Goal: Task Accomplishment & Management: Complete application form

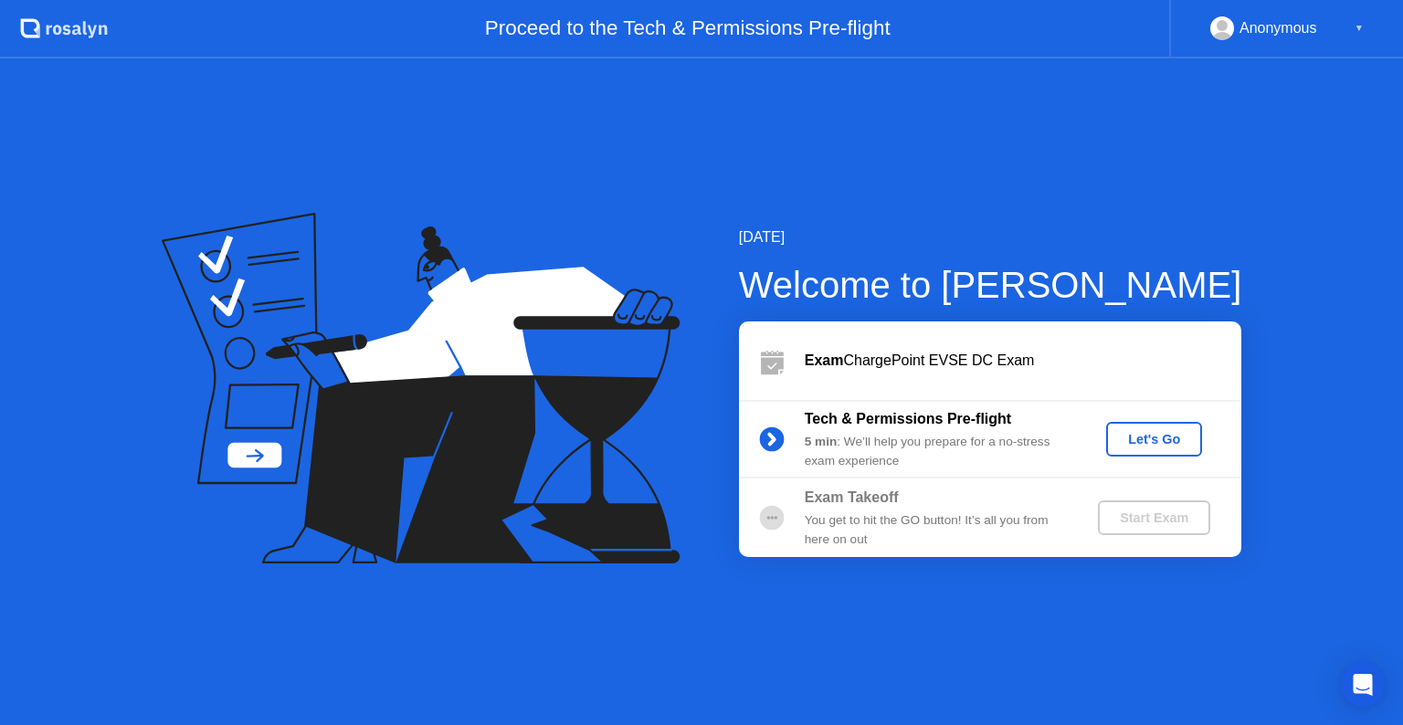
click at [1160, 441] on div "Let's Go" at bounding box center [1153, 439] width 81 height 15
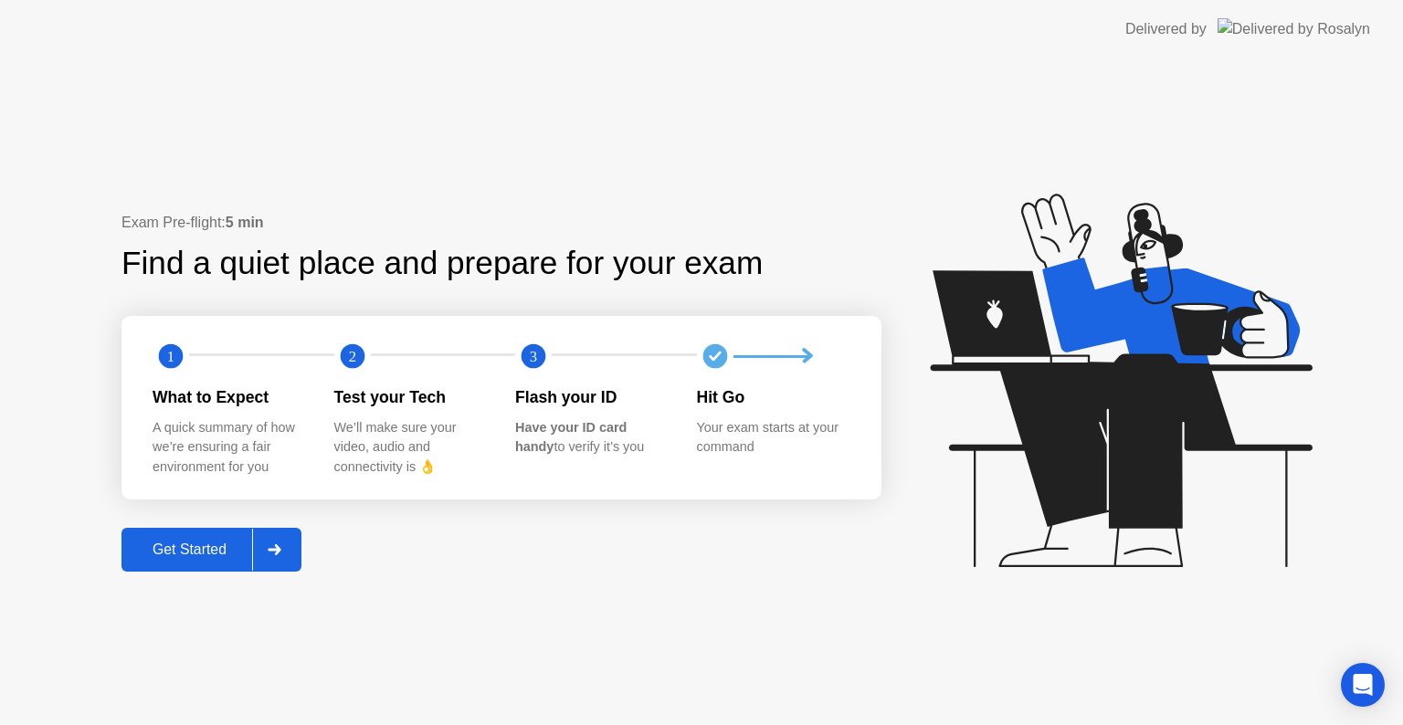
click at [200, 558] on div "Get Started" at bounding box center [189, 550] width 125 height 16
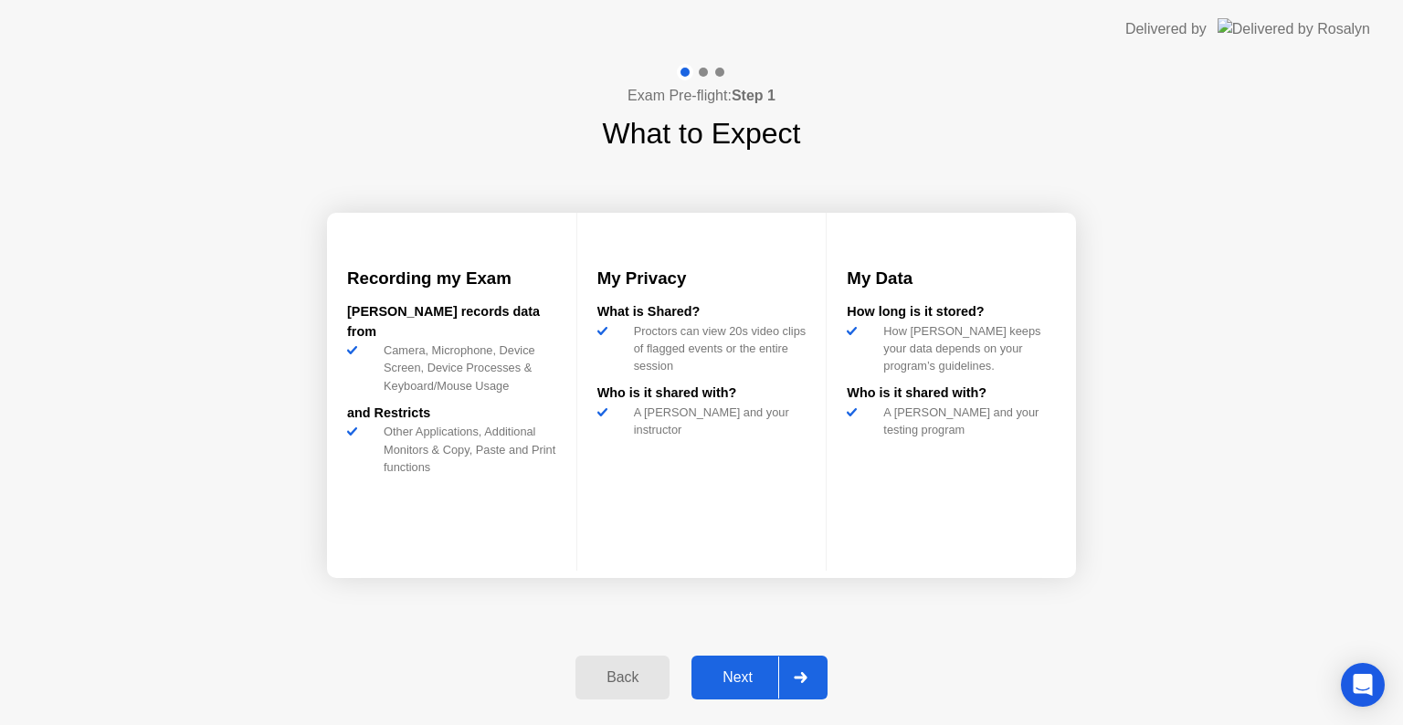
click at [749, 683] on div "Next" at bounding box center [737, 678] width 81 height 16
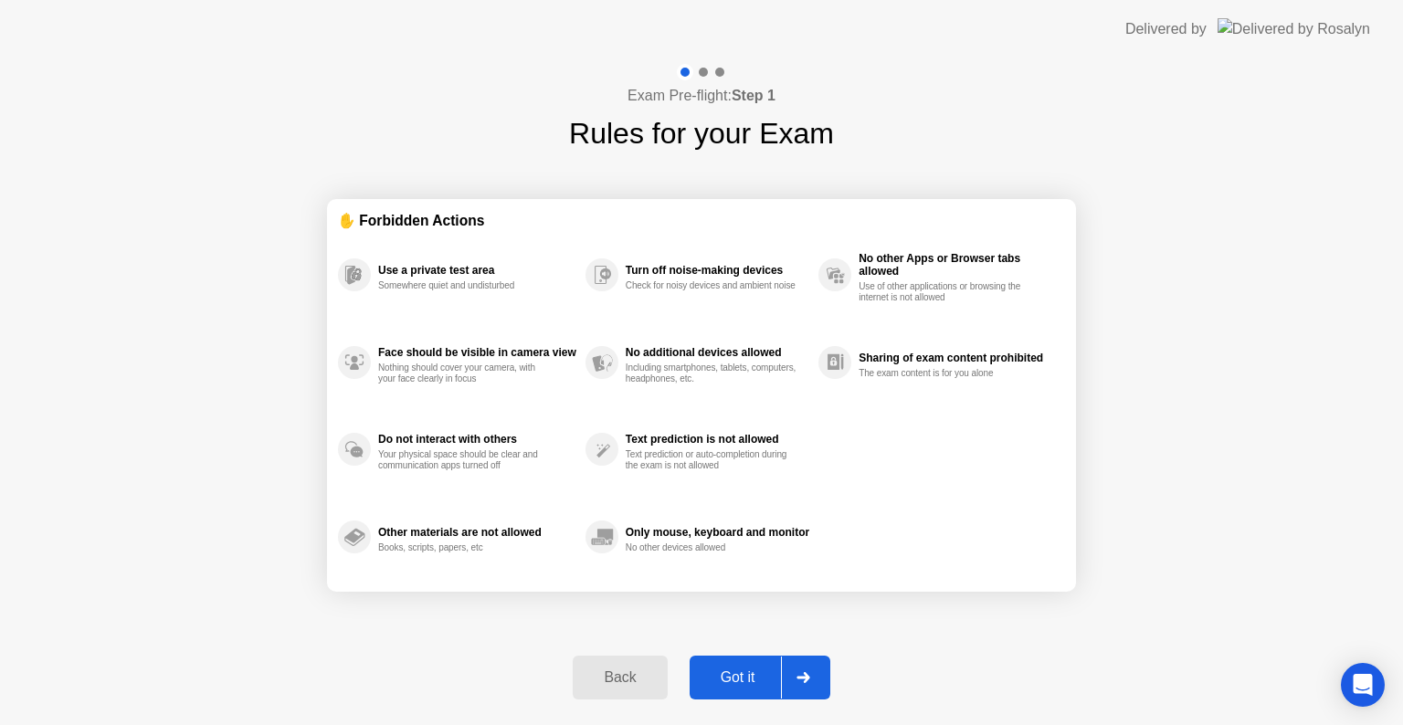
click at [724, 670] on div "Got it" at bounding box center [738, 678] width 86 height 16
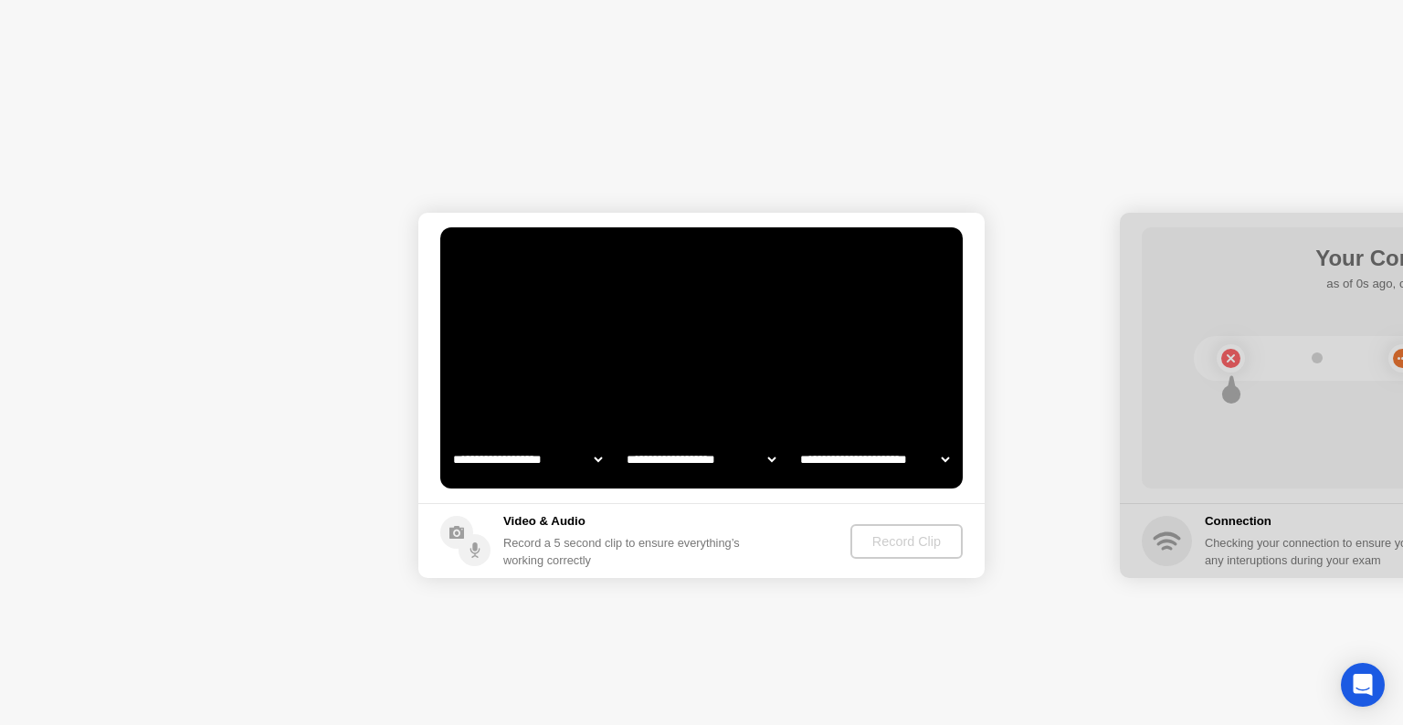
select select "**********"
select select "*******"
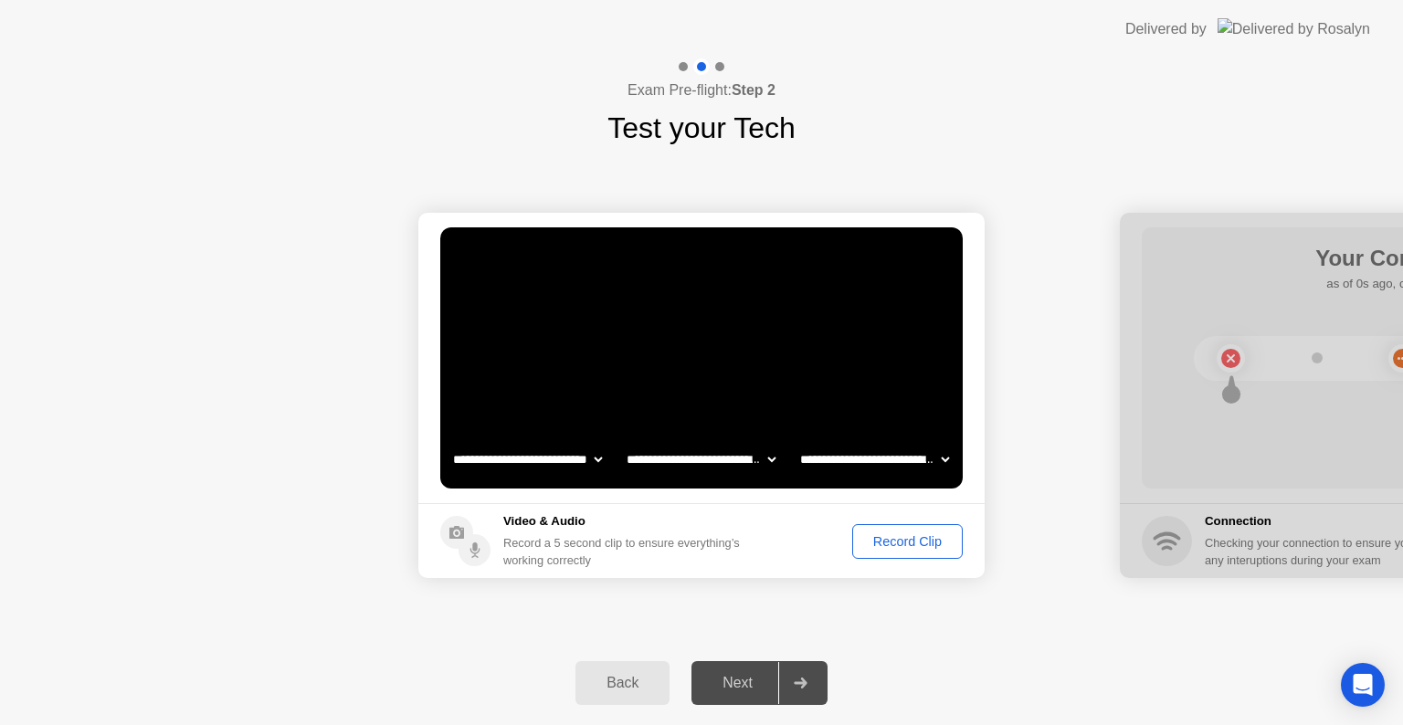
click at [585, 459] on select "**********" at bounding box center [527, 459] width 156 height 37
click at [449, 441] on select "**********" at bounding box center [527, 459] width 156 height 37
drag, startPoint x: 1176, startPoint y: 452, endPoint x: 1092, endPoint y: 459, distance: 83.4
click at [725, 338] on video at bounding box center [701, 357] width 522 height 261
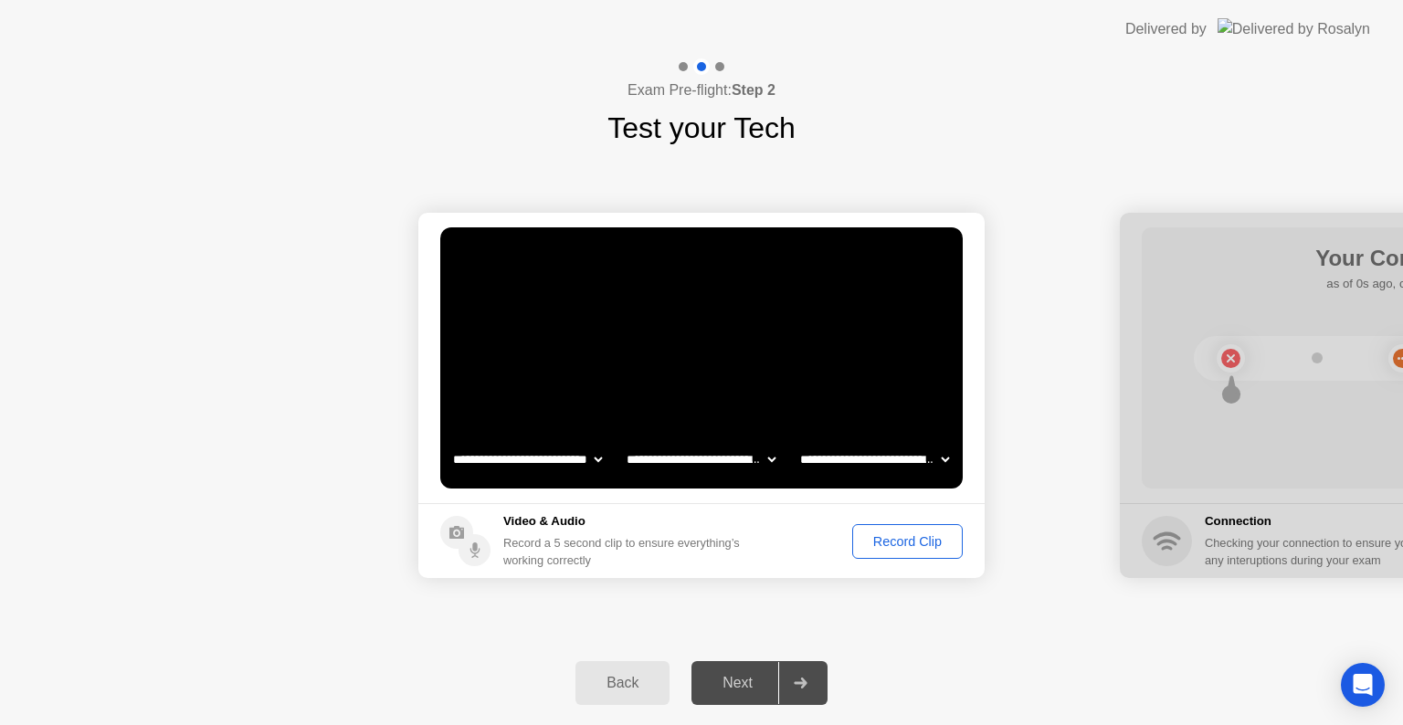
click at [721, 461] on select "**********" at bounding box center [701, 459] width 156 height 37
click at [623, 441] on select "**********" at bounding box center [701, 459] width 156 height 37
click at [881, 464] on select "**********" at bounding box center [874, 459] width 156 height 37
click at [796, 441] on select "**********" at bounding box center [874, 459] width 156 height 37
click at [757, 687] on div "Next" at bounding box center [737, 683] width 81 height 16
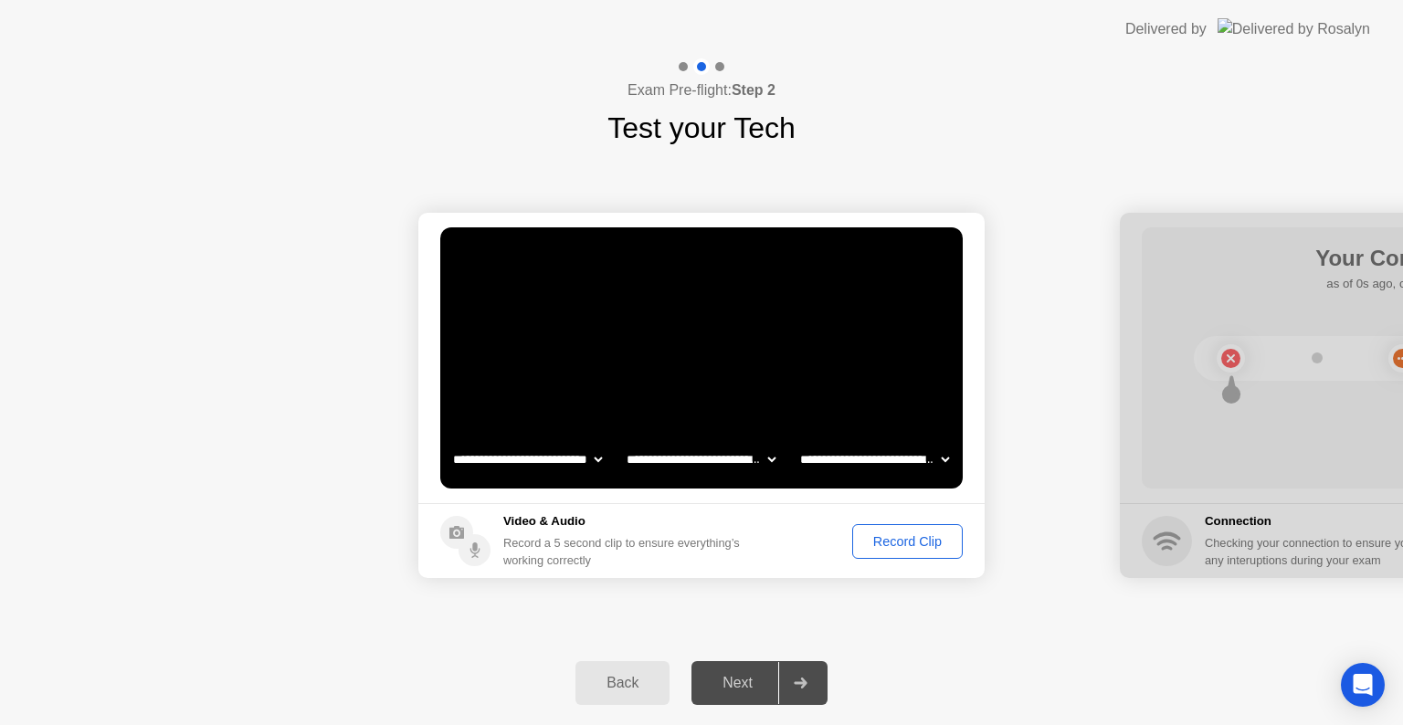
click at [910, 536] on div "Record Clip" at bounding box center [908, 541] width 98 height 15
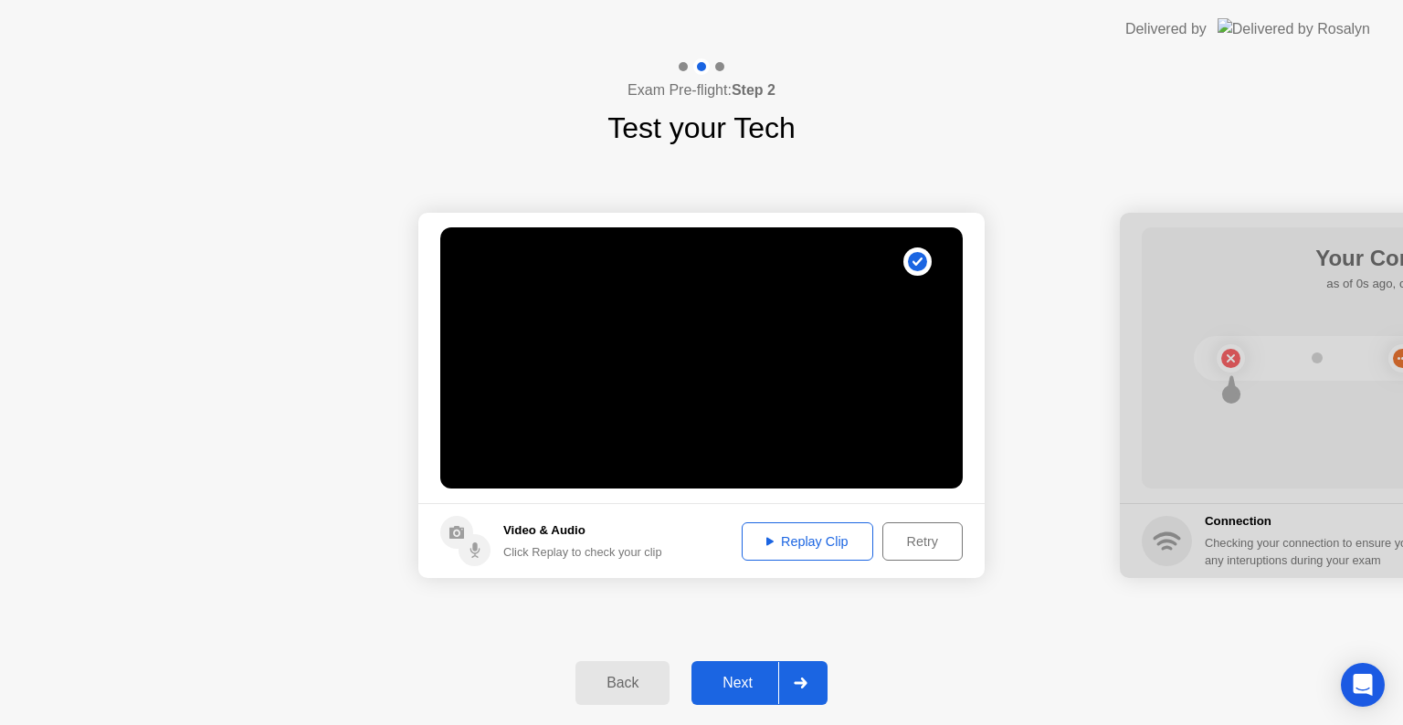
click at [809, 540] on div "Replay Clip" at bounding box center [807, 541] width 119 height 15
click at [776, 549] on div "Replay Clip" at bounding box center [807, 541] width 119 height 15
click at [907, 553] on button "Retry" at bounding box center [922, 541] width 80 height 38
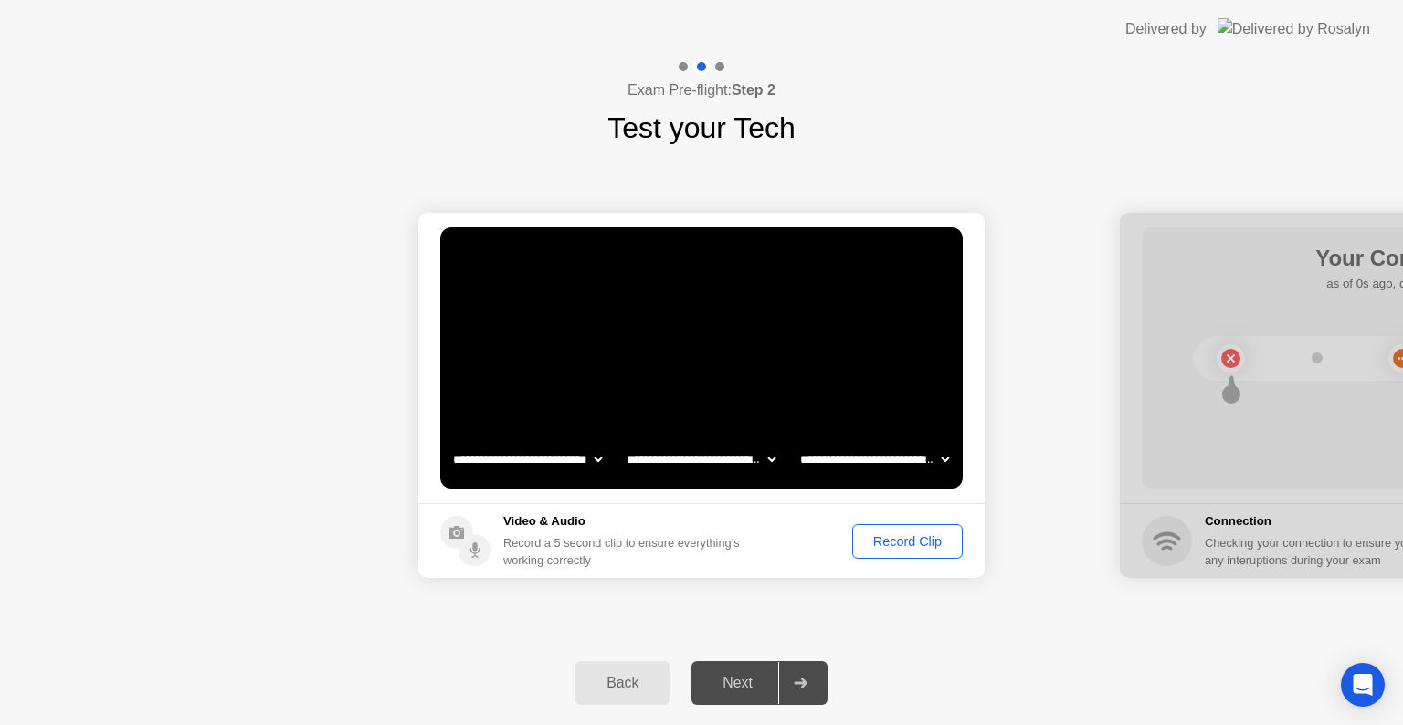
click at [935, 525] on button "Record Clip" at bounding box center [907, 541] width 111 height 35
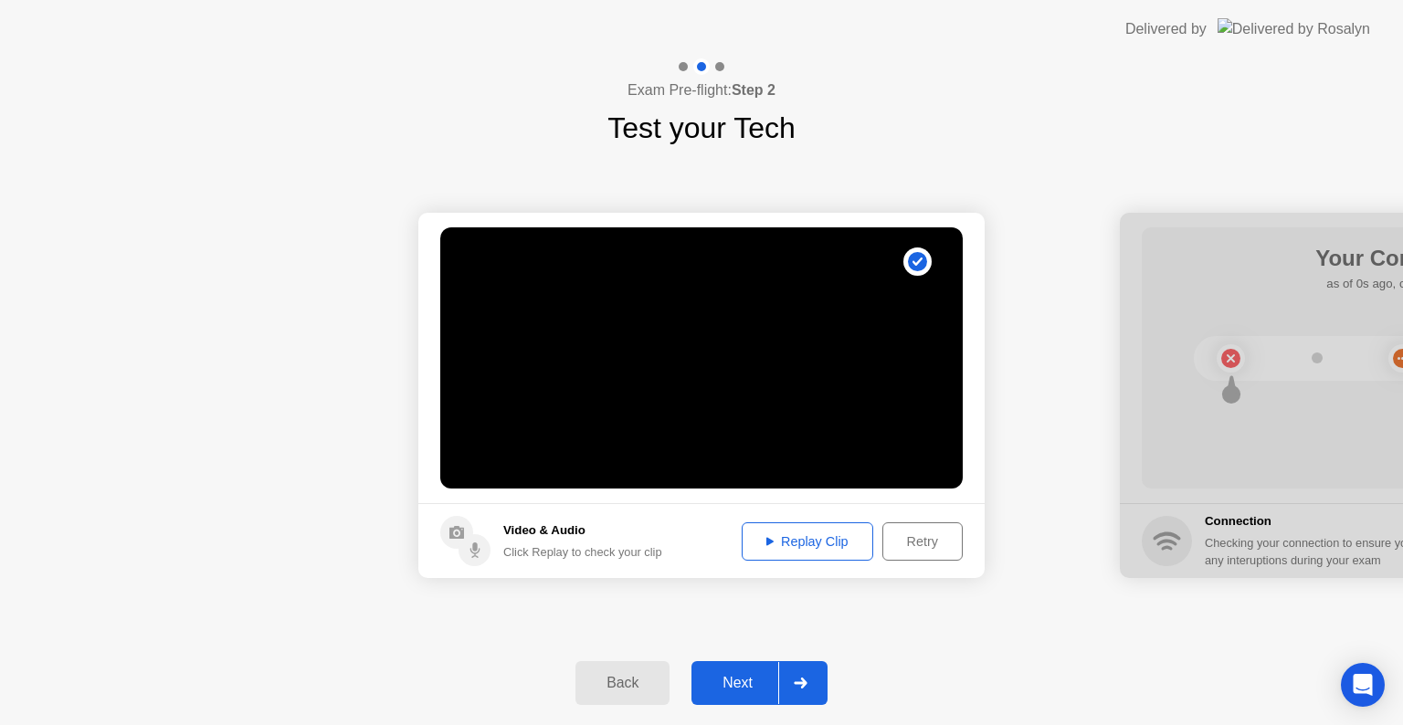
click at [734, 680] on div "Next" at bounding box center [737, 683] width 81 height 16
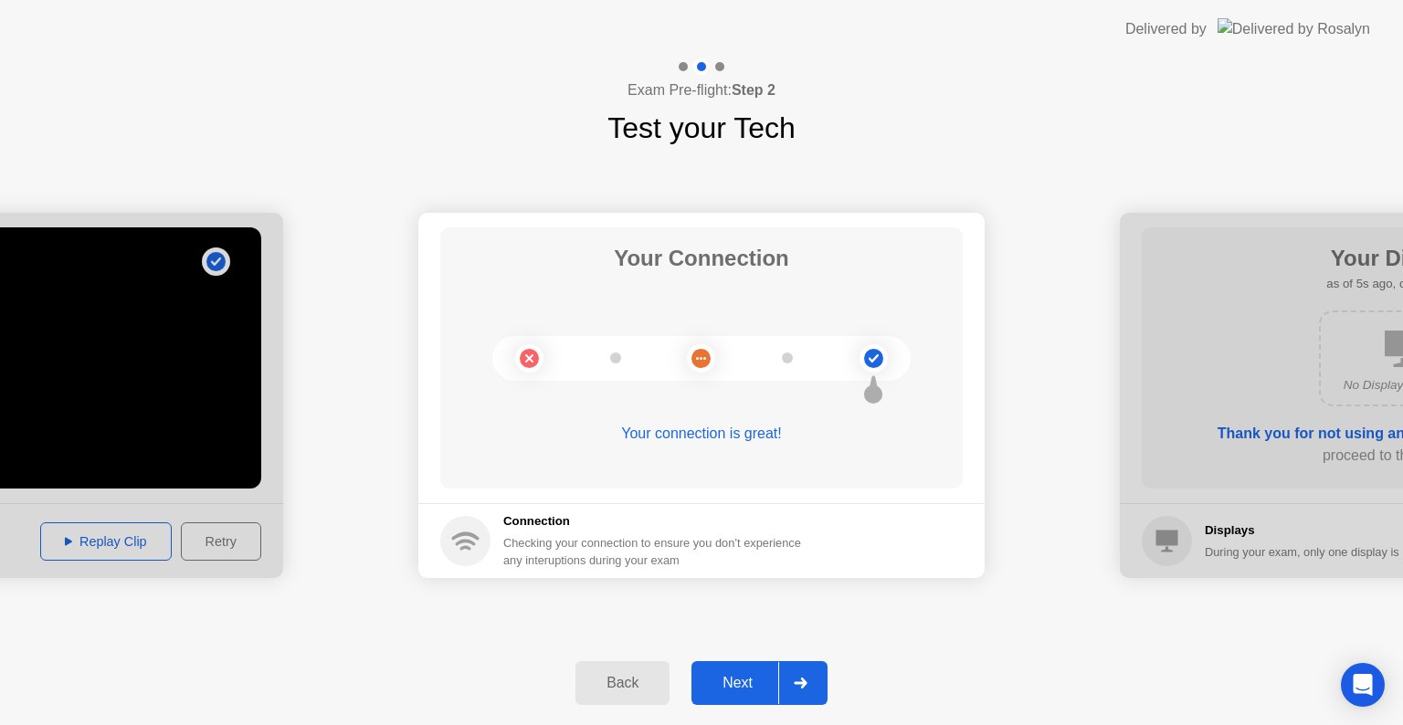
click at [763, 683] on div "Next" at bounding box center [737, 683] width 81 height 16
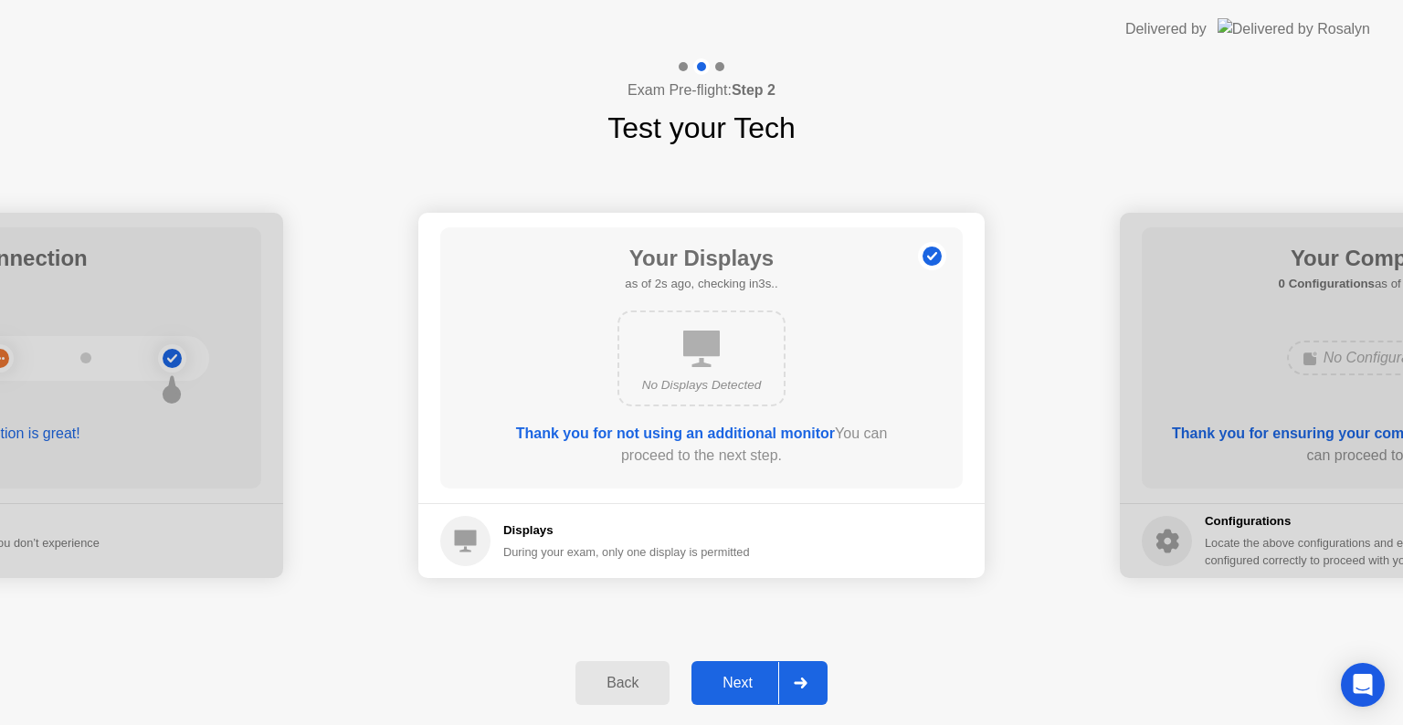
click at [738, 679] on div "Next" at bounding box center [737, 683] width 81 height 16
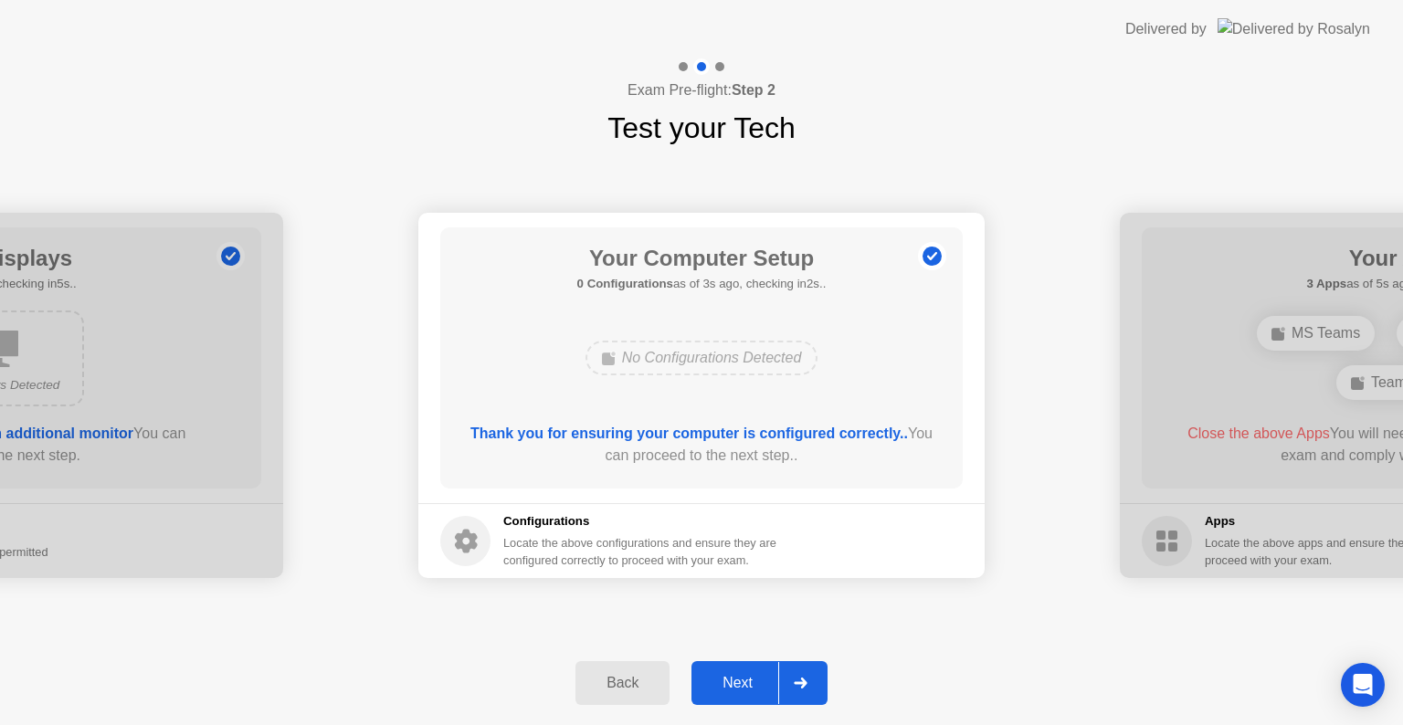
click at [738, 679] on div "Next" at bounding box center [737, 683] width 81 height 16
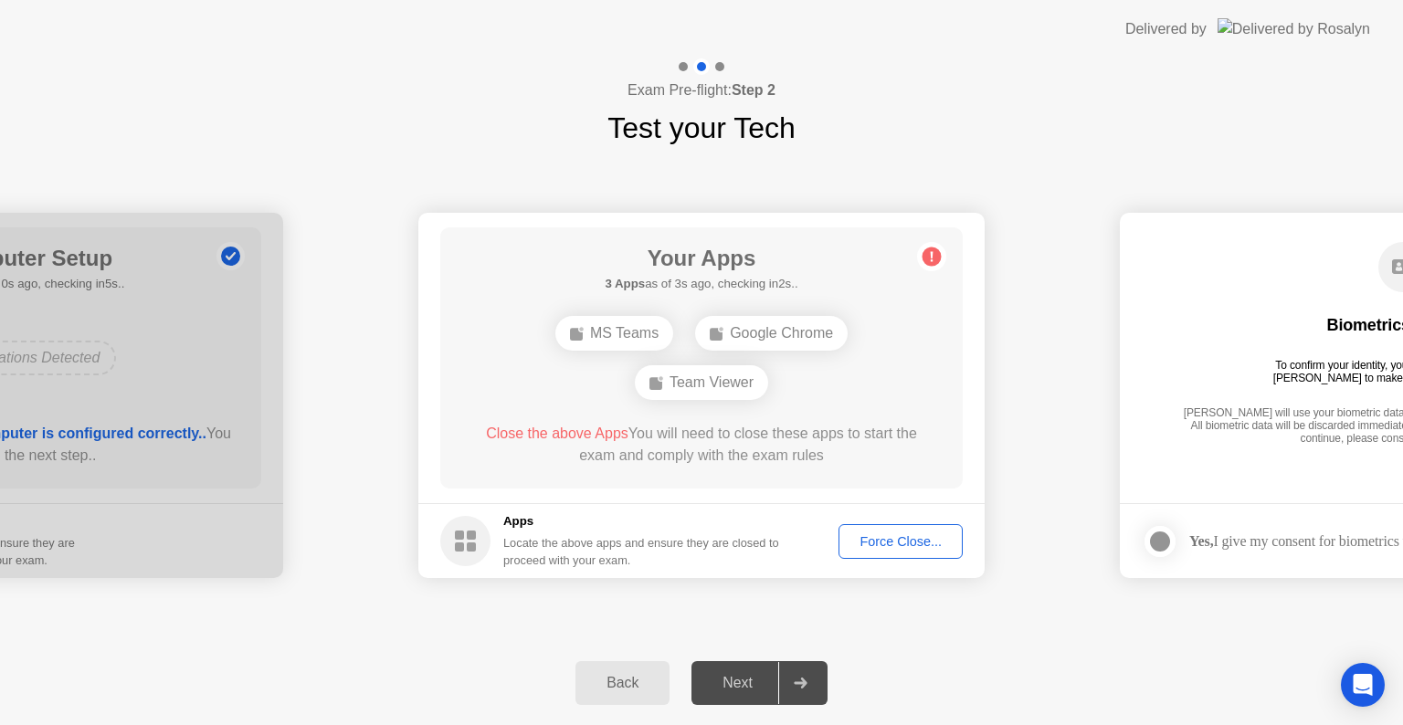
click at [881, 541] on div "Force Close..." at bounding box center [900, 541] width 111 height 15
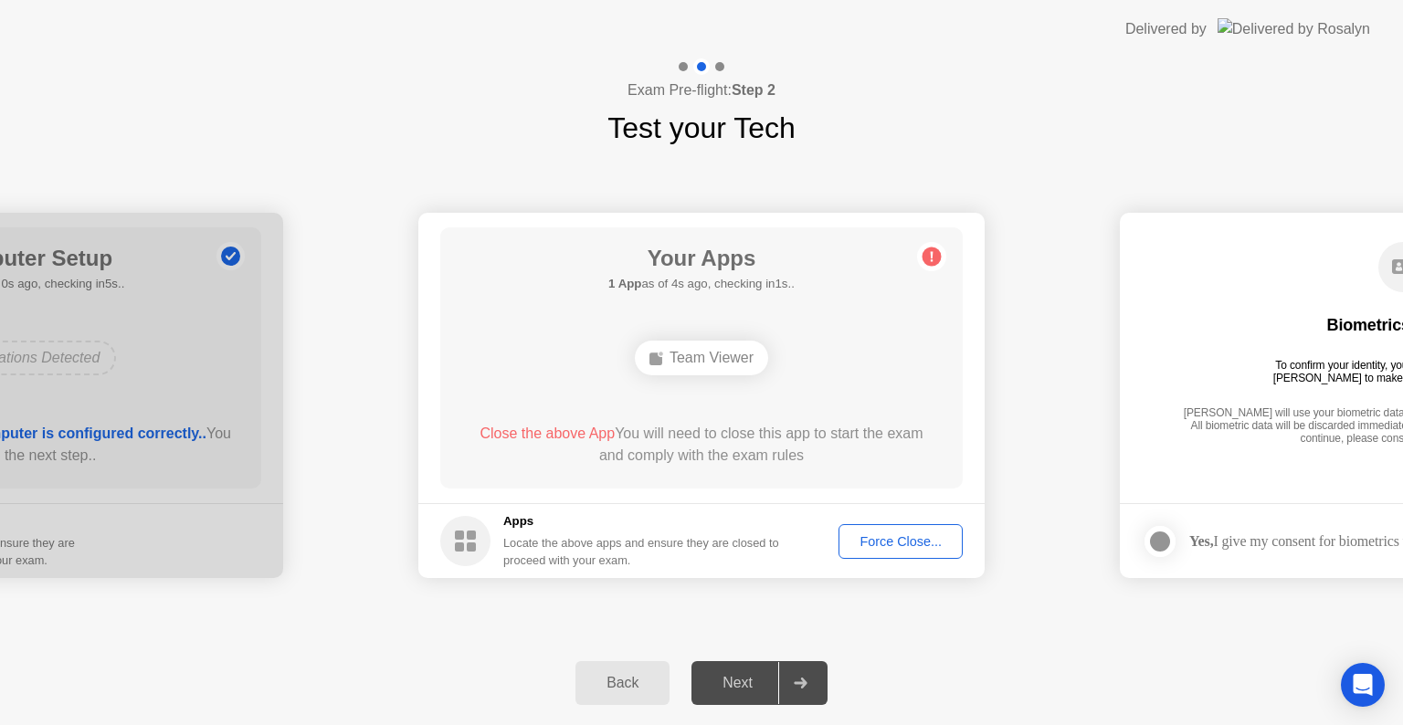
click at [709, 359] on div "Team Viewer" at bounding box center [701, 358] width 133 height 35
click at [885, 544] on div "Force Close..." at bounding box center [900, 541] width 111 height 15
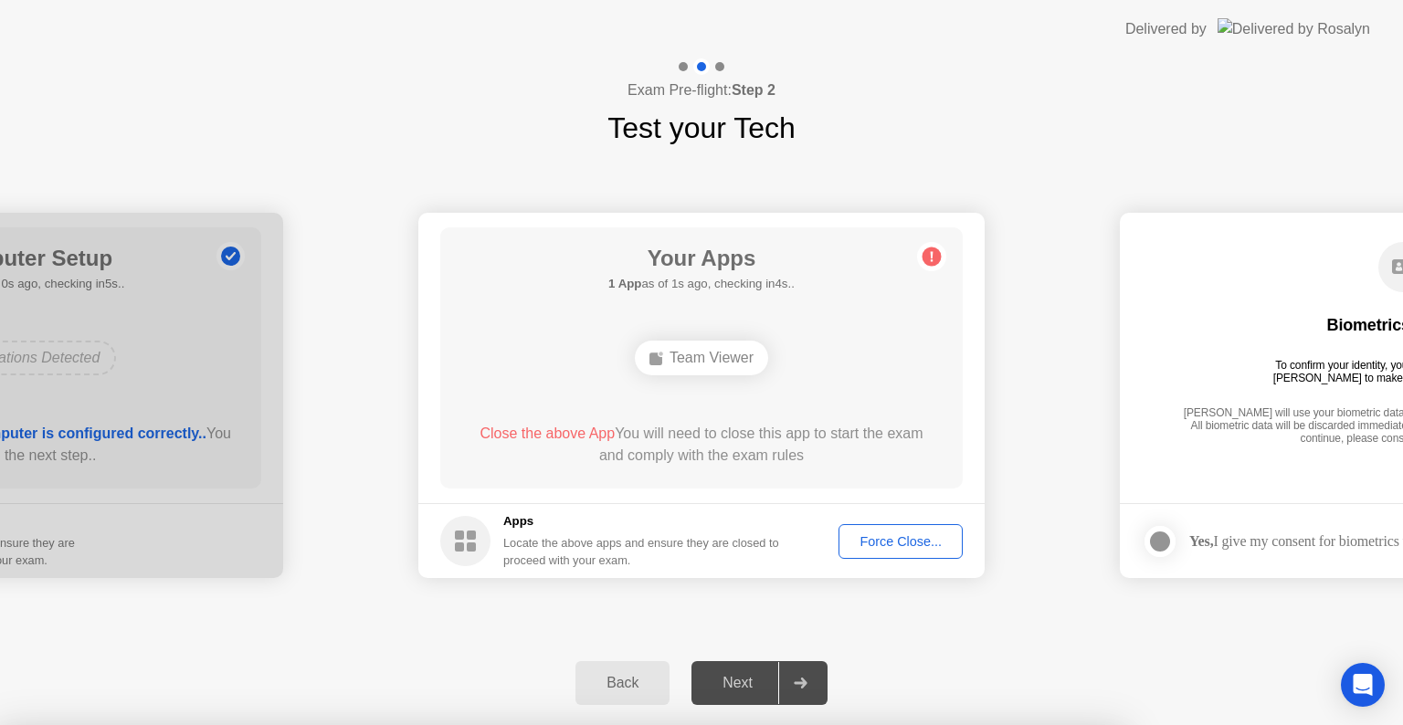
click at [381, 724] on div at bounding box center [701, 725] width 1403 height 0
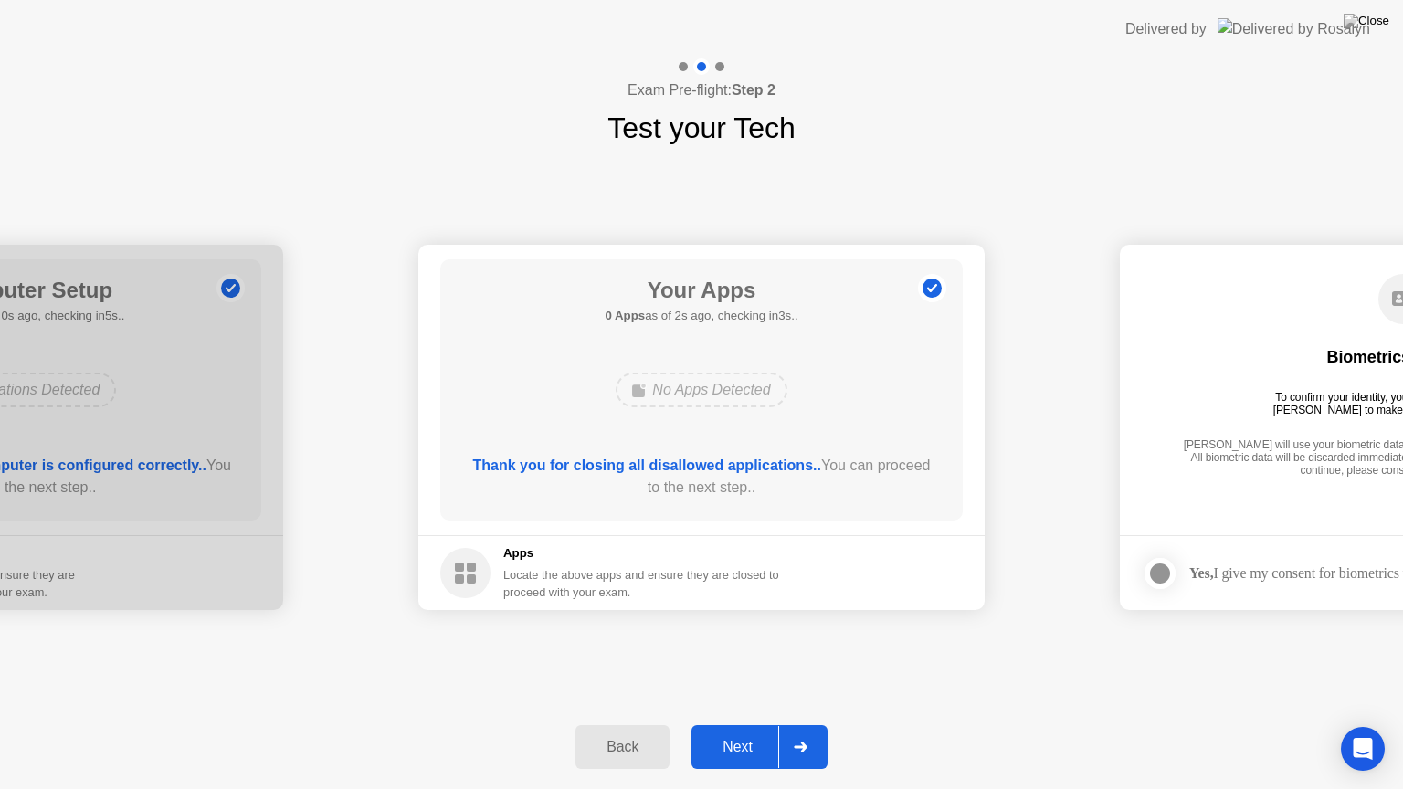
click at [741, 724] on div "Next" at bounding box center [737, 747] width 81 height 16
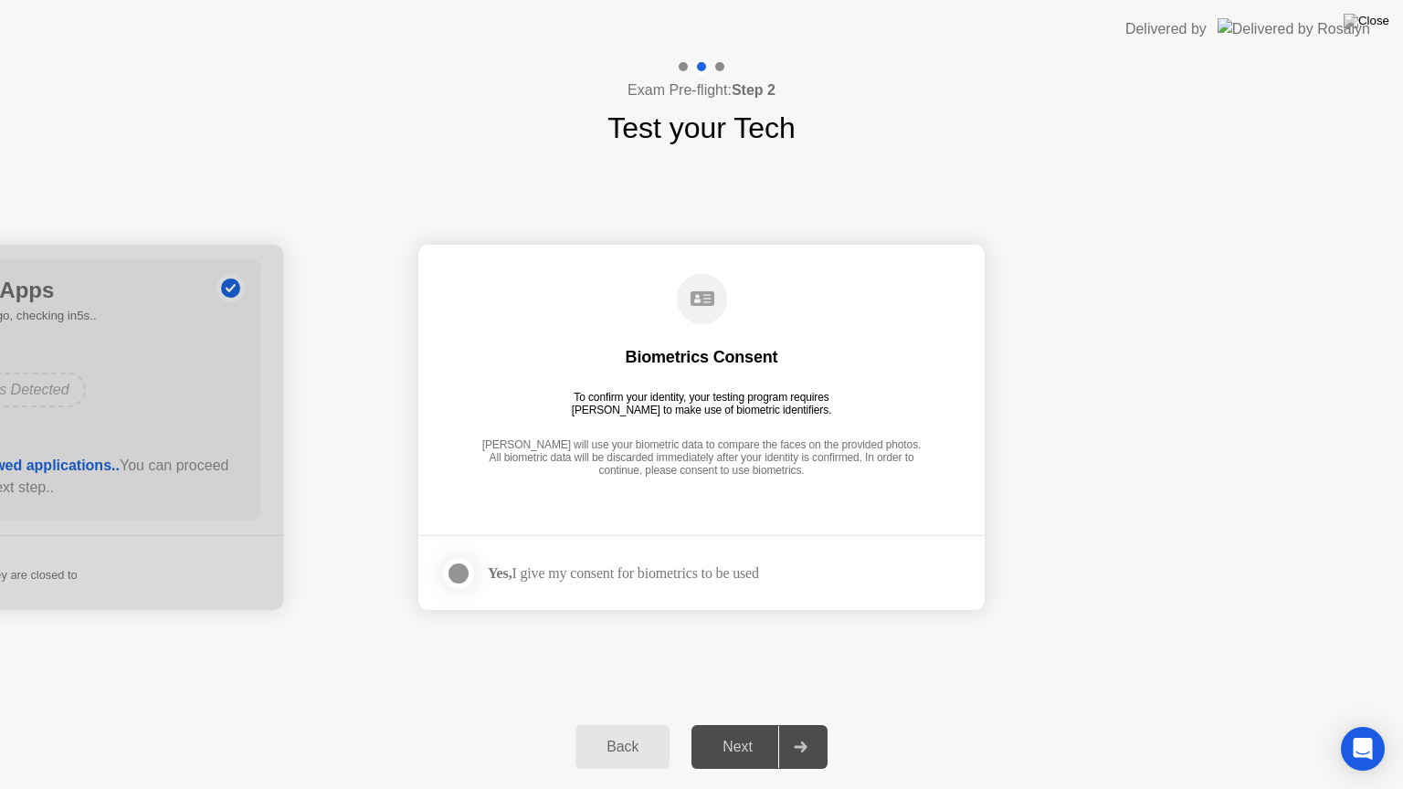
click at [649, 574] on div "Yes, I give my consent for biometrics to be used" at bounding box center [623, 572] width 271 height 17
click at [460, 563] on div at bounding box center [459, 574] width 22 height 22
click at [764, 724] on button "Next" at bounding box center [759, 747] width 136 height 44
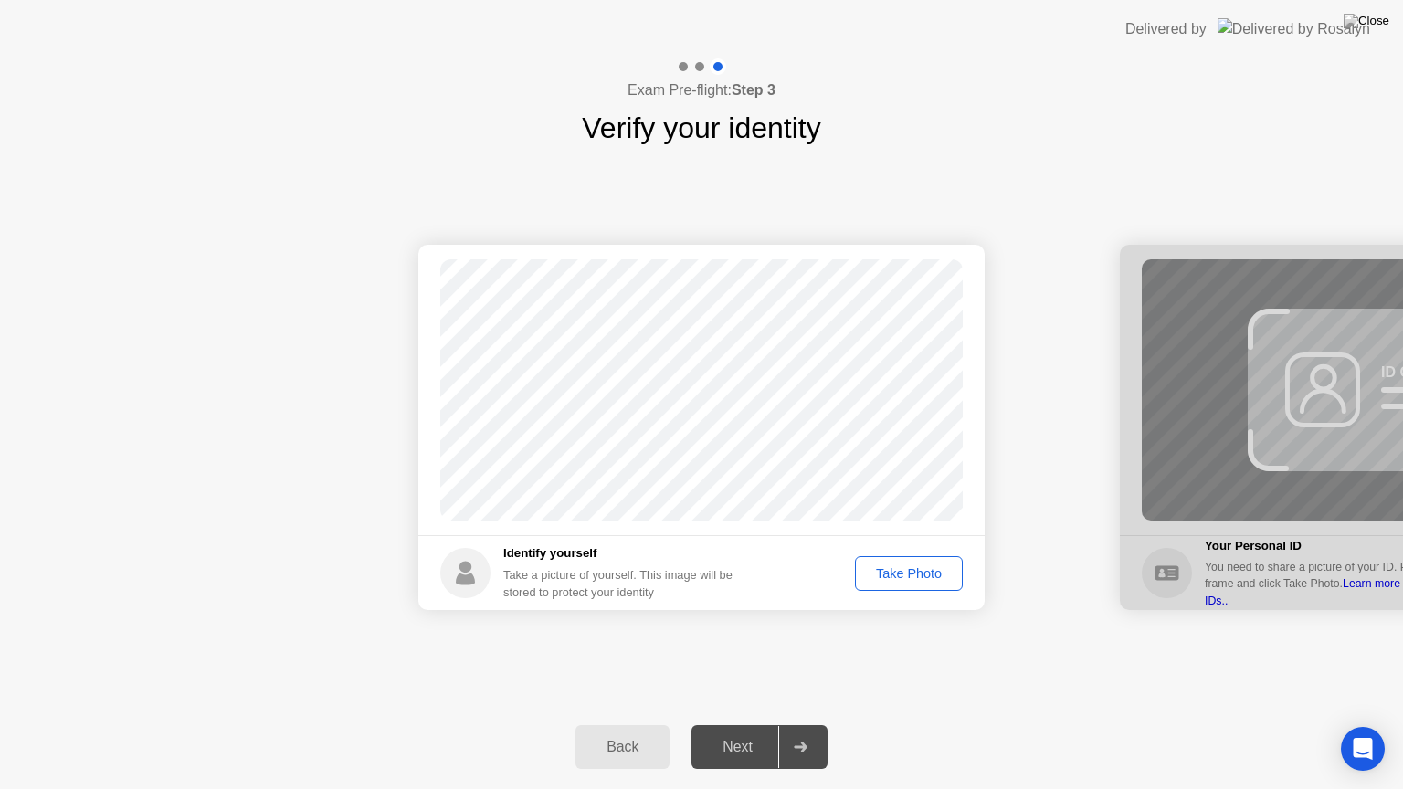
click at [908, 578] on div "Take Photo" at bounding box center [908, 573] width 95 height 15
click at [764, 724] on div "Next" at bounding box center [737, 747] width 81 height 16
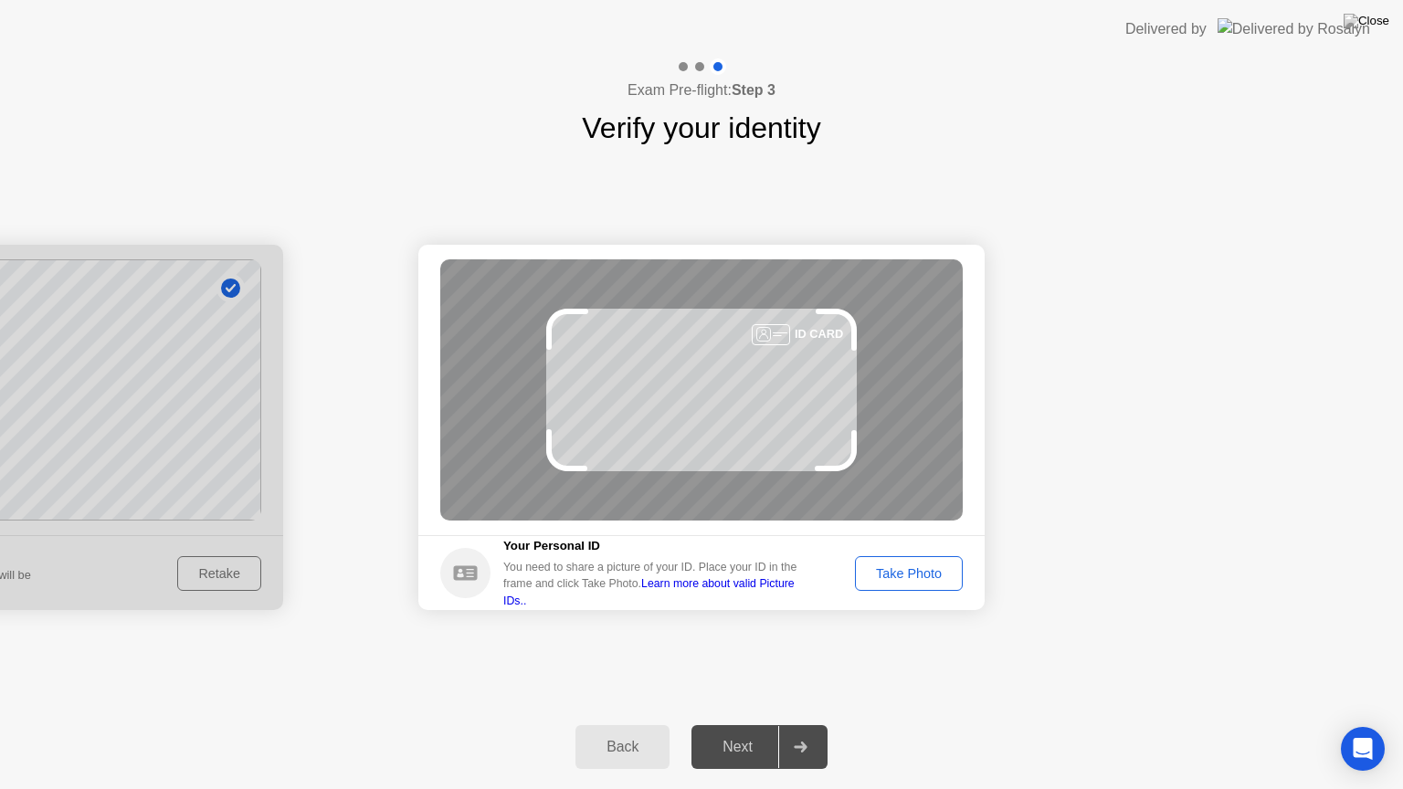
click at [885, 585] on button "Take Photo" at bounding box center [909, 573] width 108 height 35
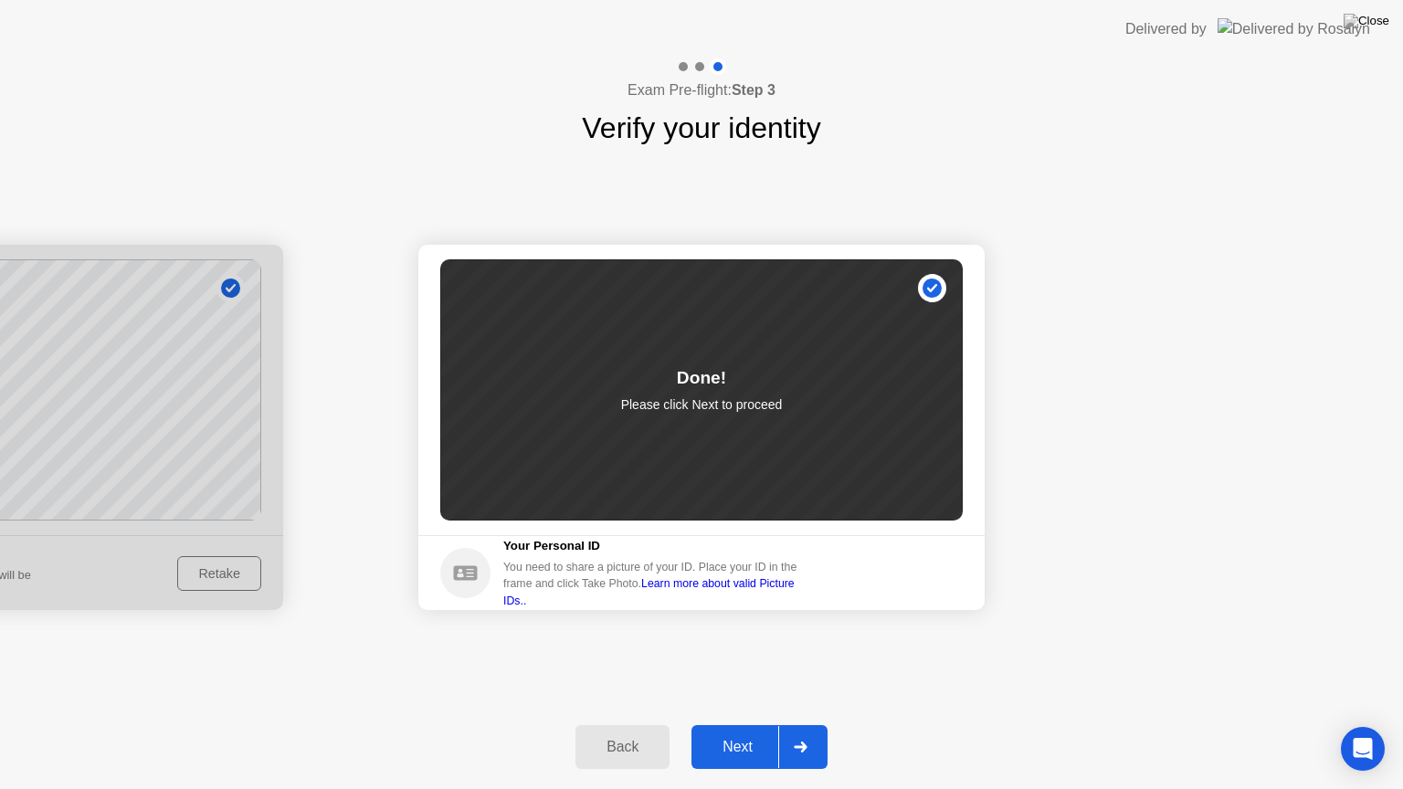
click at [742, 724] on button "Next" at bounding box center [759, 747] width 136 height 44
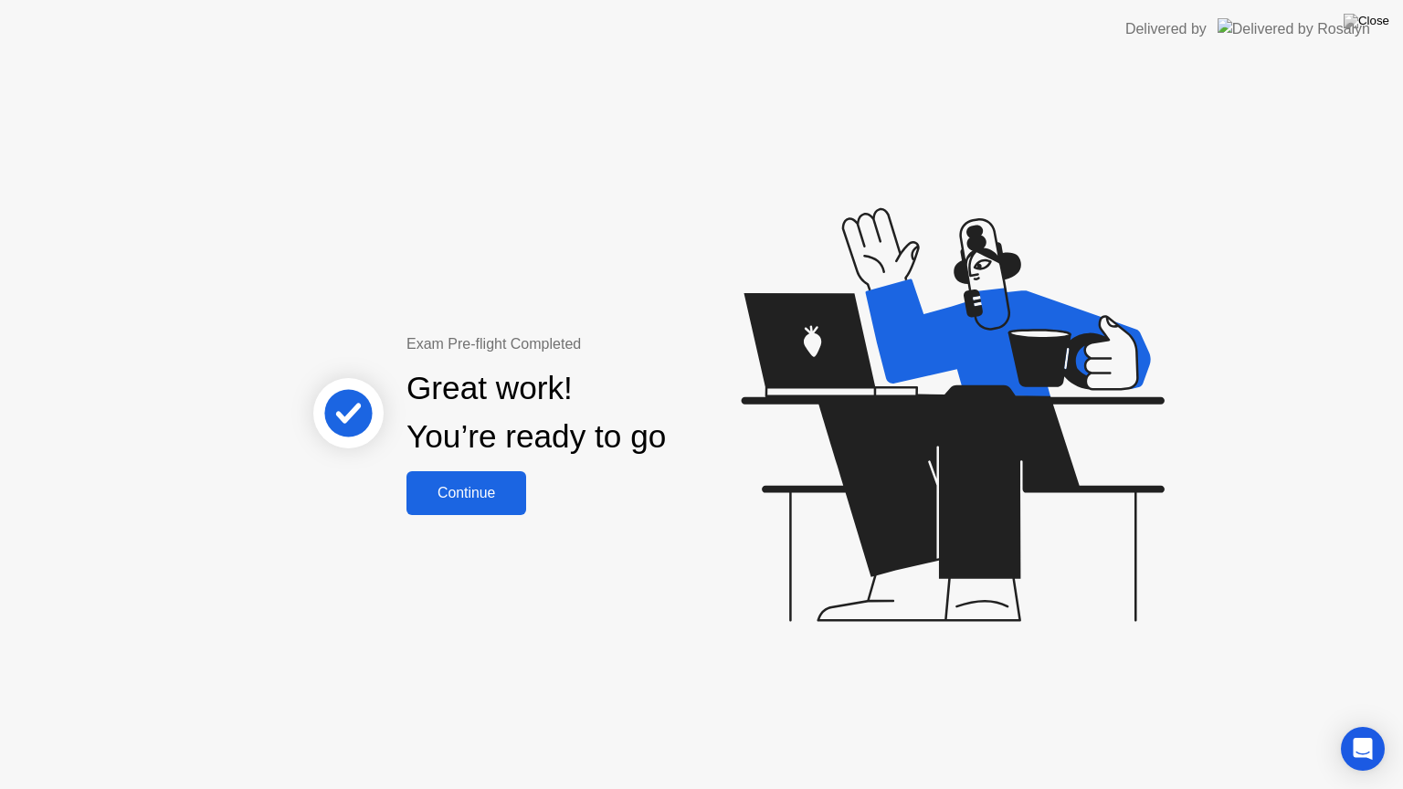
click at [479, 501] on div "Continue" at bounding box center [466, 493] width 109 height 16
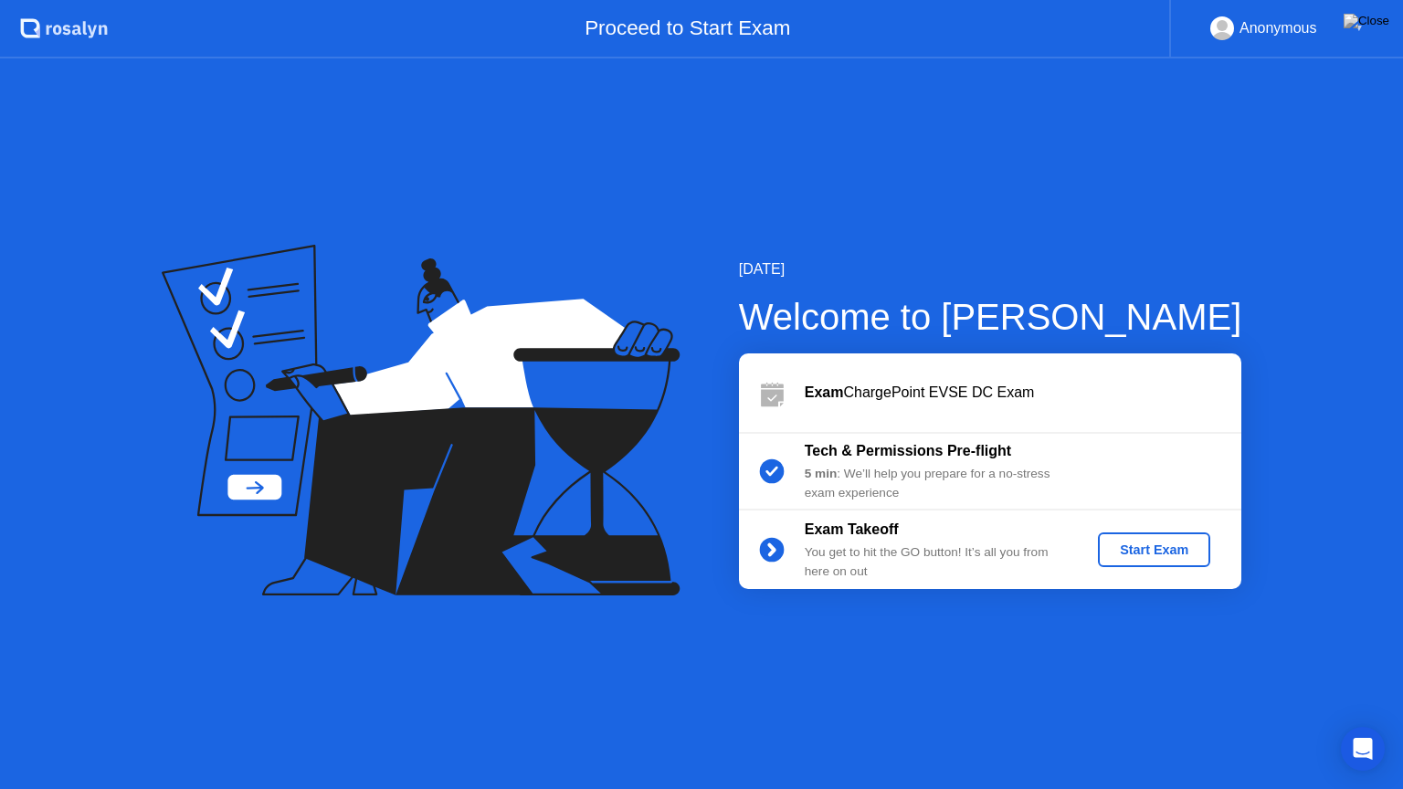
click at [1126, 554] on div "Start Exam" at bounding box center [1154, 550] width 98 height 15
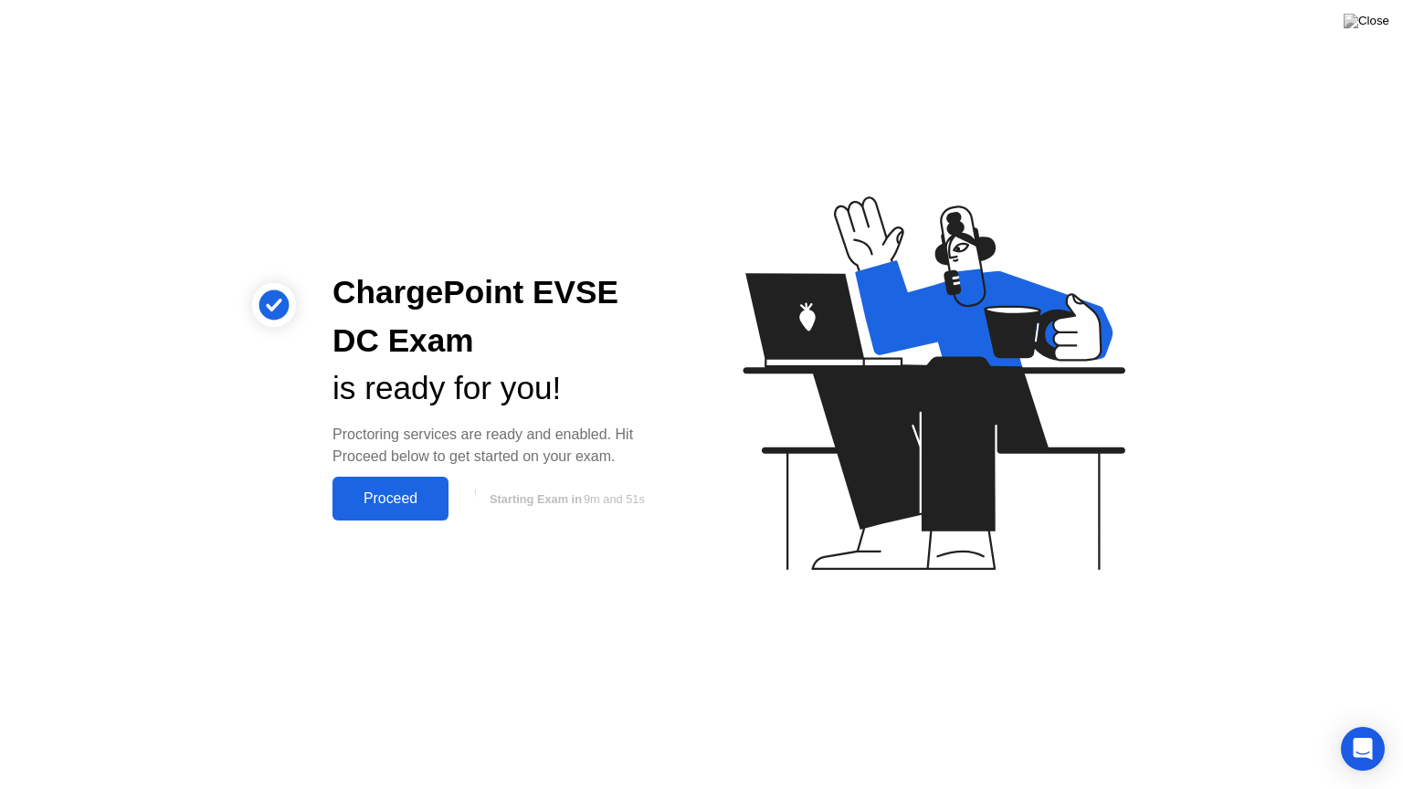
click at [409, 499] on div "Proceed" at bounding box center [390, 499] width 105 height 16
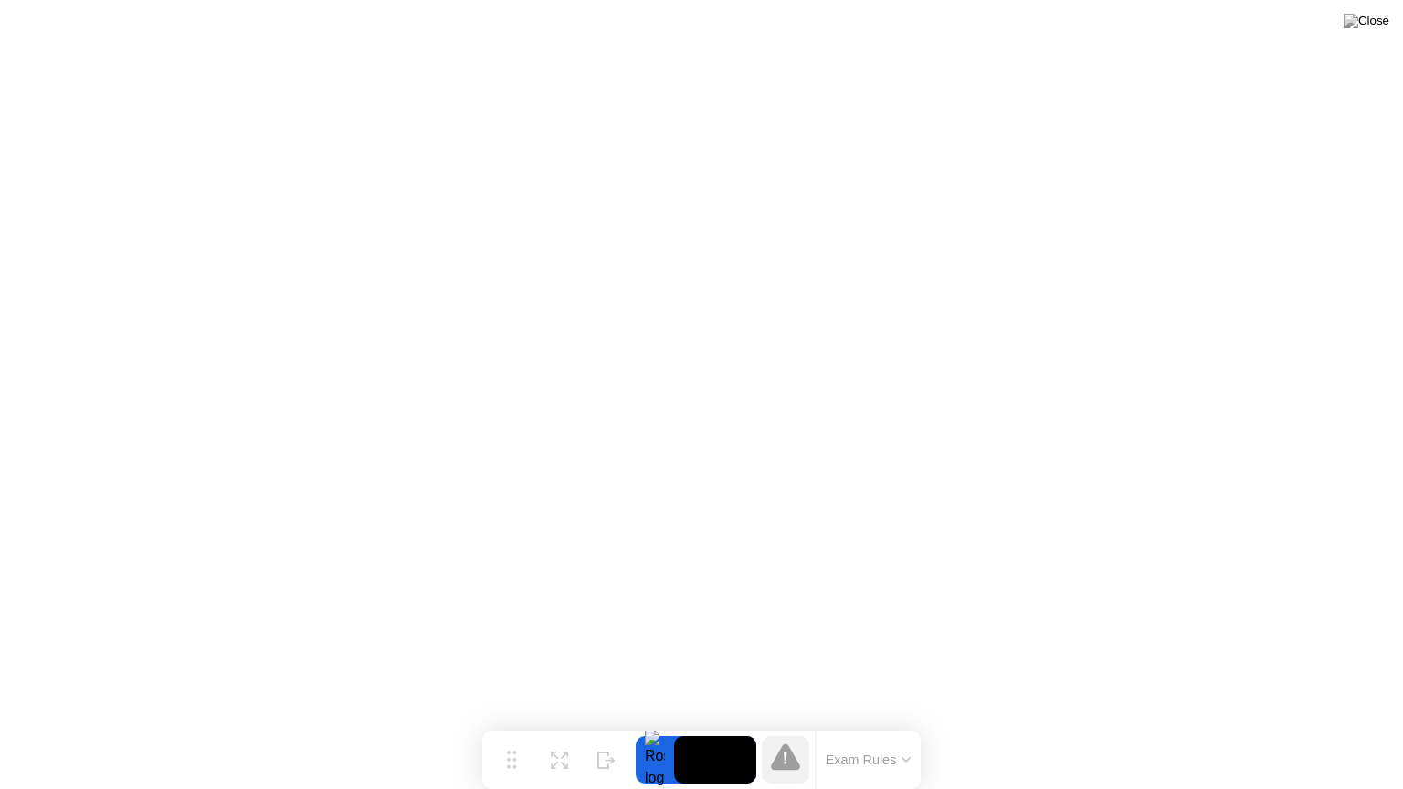
click at [875, 724] on button "Exam Rules" at bounding box center [868, 760] width 97 height 16
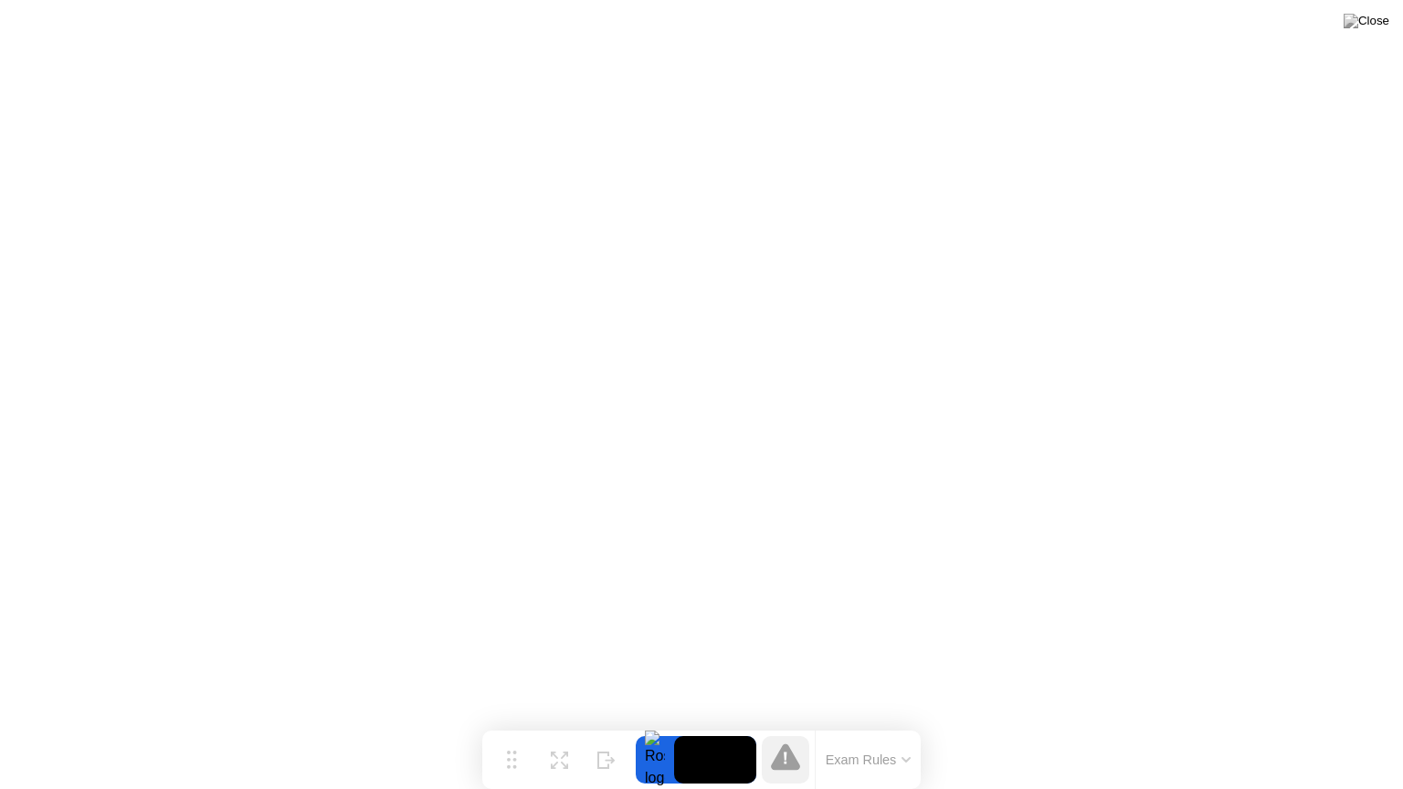
click at [795, 724] on icon at bounding box center [785, 757] width 29 height 26
click at [788, 724] on icon at bounding box center [785, 757] width 29 height 26
click at [647, 724] on div at bounding box center [655, 759] width 38 height 47
click at [786, 724] on icon at bounding box center [785, 759] width 3 height 12
click at [848, 724] on button "Exam Rules" at bounding box center [868, 760] width 97 height 16
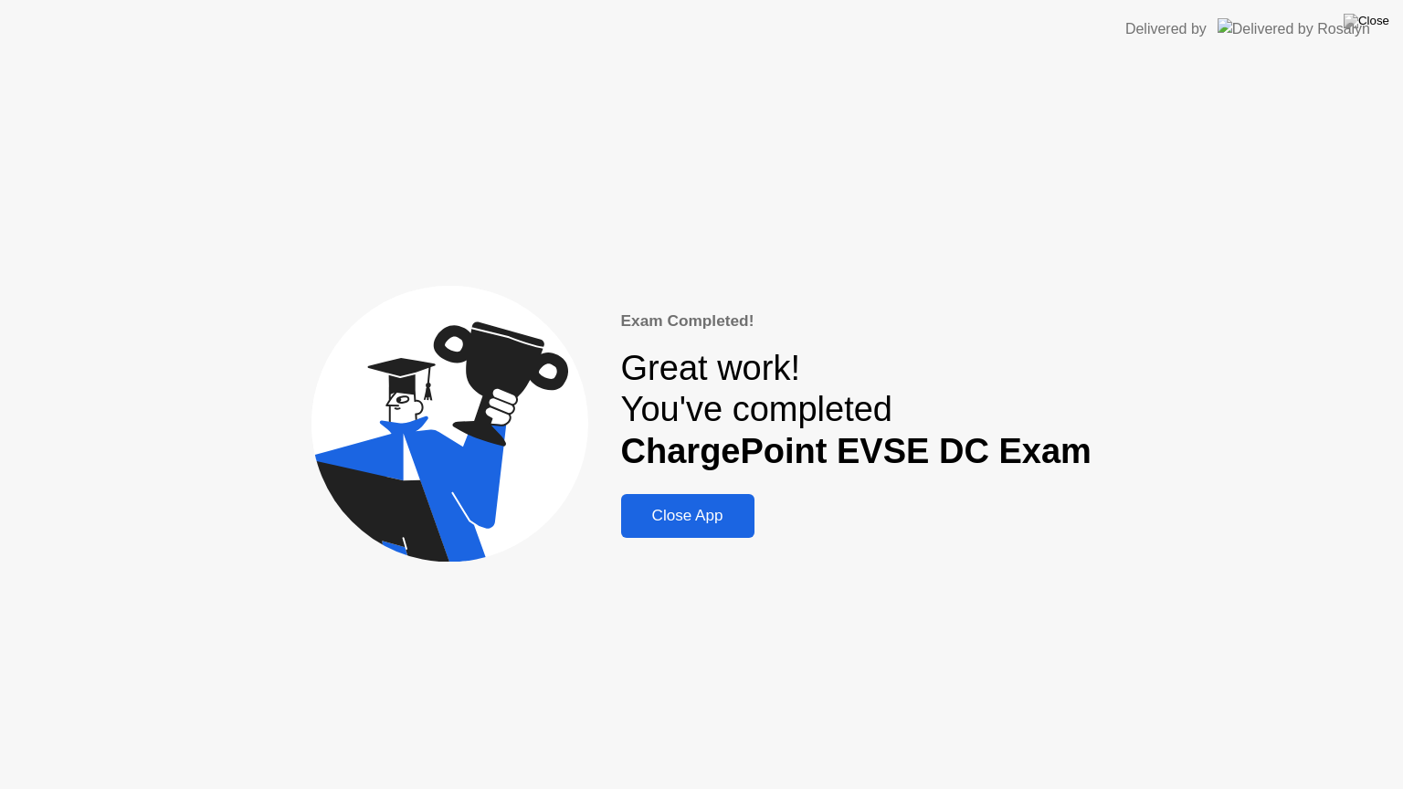
click at [720, 515] on div "Close App" at bounding box center [688, 516] width 122 height 18
